Goal: Navigation & Orientation: Understand site structure

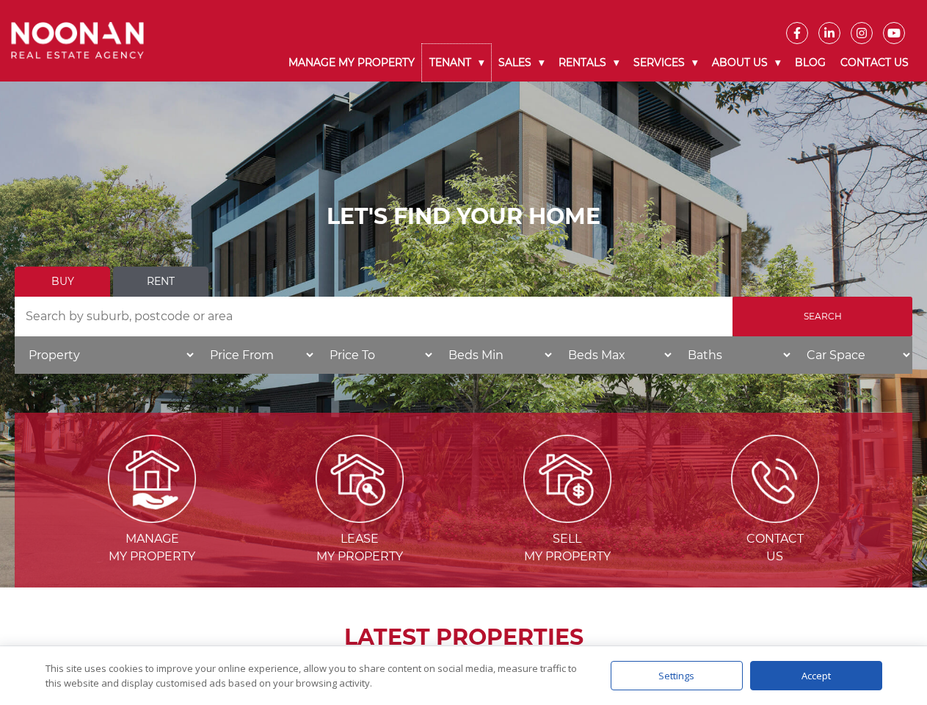
click at [457, 62] on link "Tenant" at bounding box center [456, 62] width 69 height 37
click at [522, 62] on link "Sales" at bounding box center [521, 62] width 60 height 37
click at [589, 62] on link "Rentals" at bounding box center [588, 62] width 75 height 37
click at [667, 62] on link "Services" at bounding box center [665, 62] width 79 height 37
click at [748, 62] on link "About Us" at bounding box center [746, 62] width 83 height 37
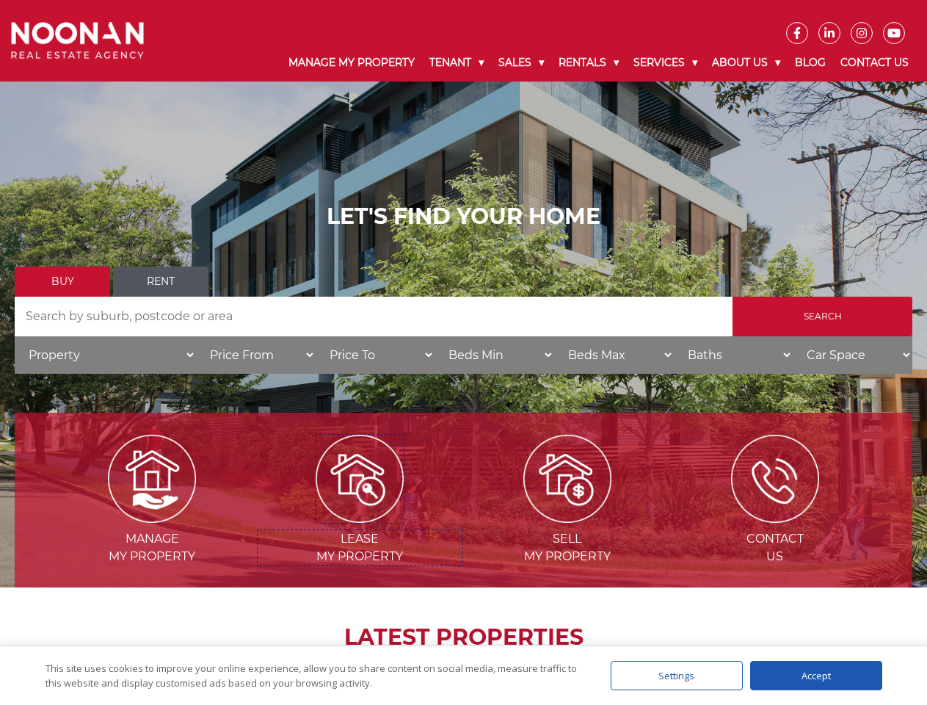
click at [360, 517] on img at bounding box center [360, 479] width 88 height 88
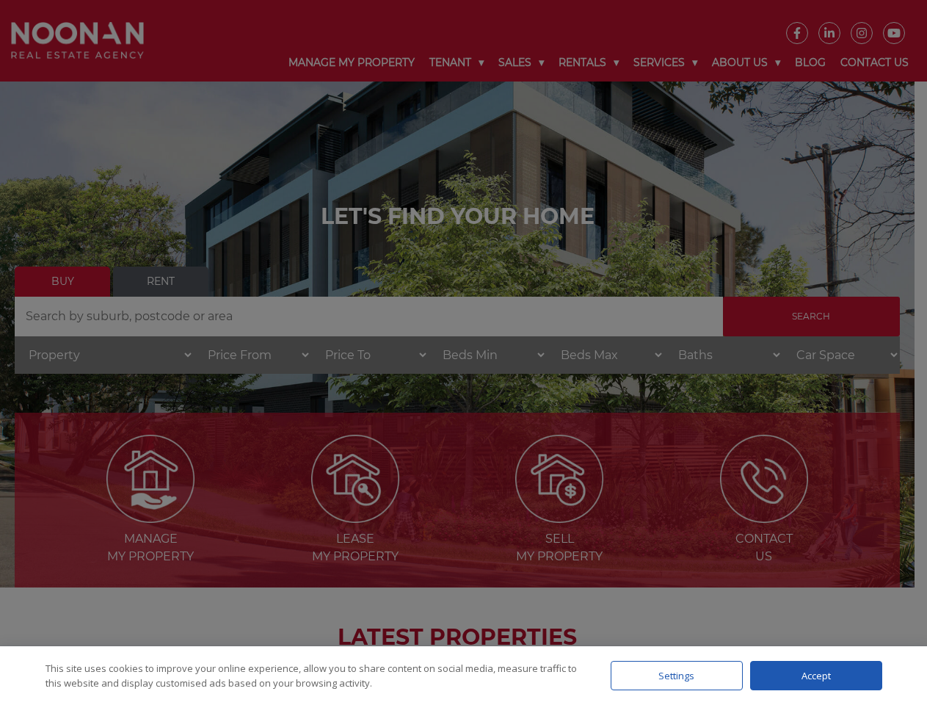
click at [677, 675] on div "Settings" at bounding box center [677, 675] width 132 height 29
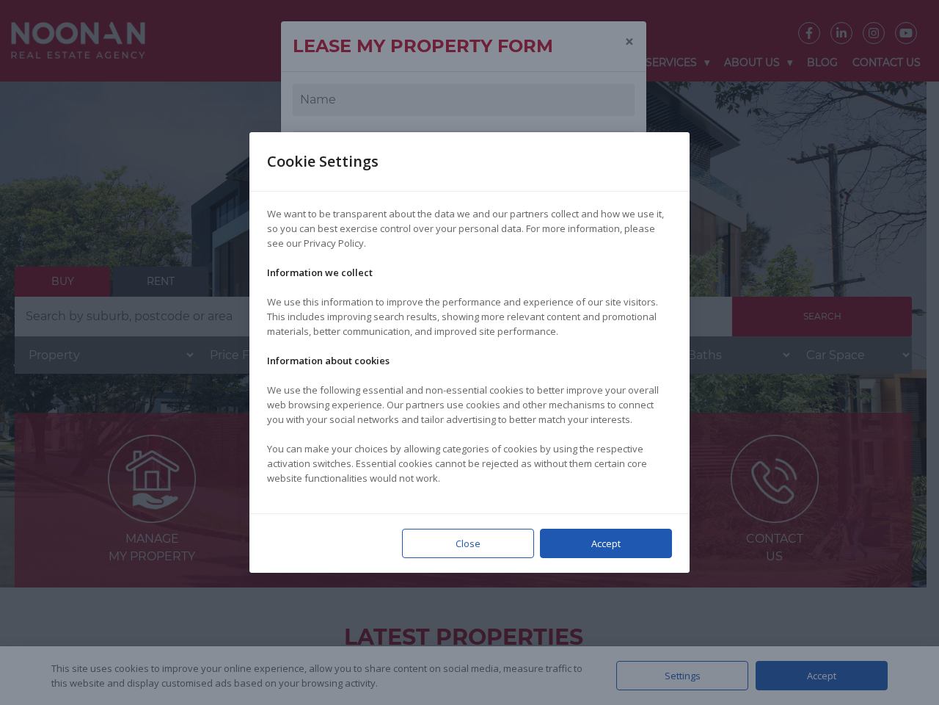
click at [816, 675] on div at bounding box center [469, 352] width 939 height 705
